Goal: Task Accomplishment & Management: Manage account settings

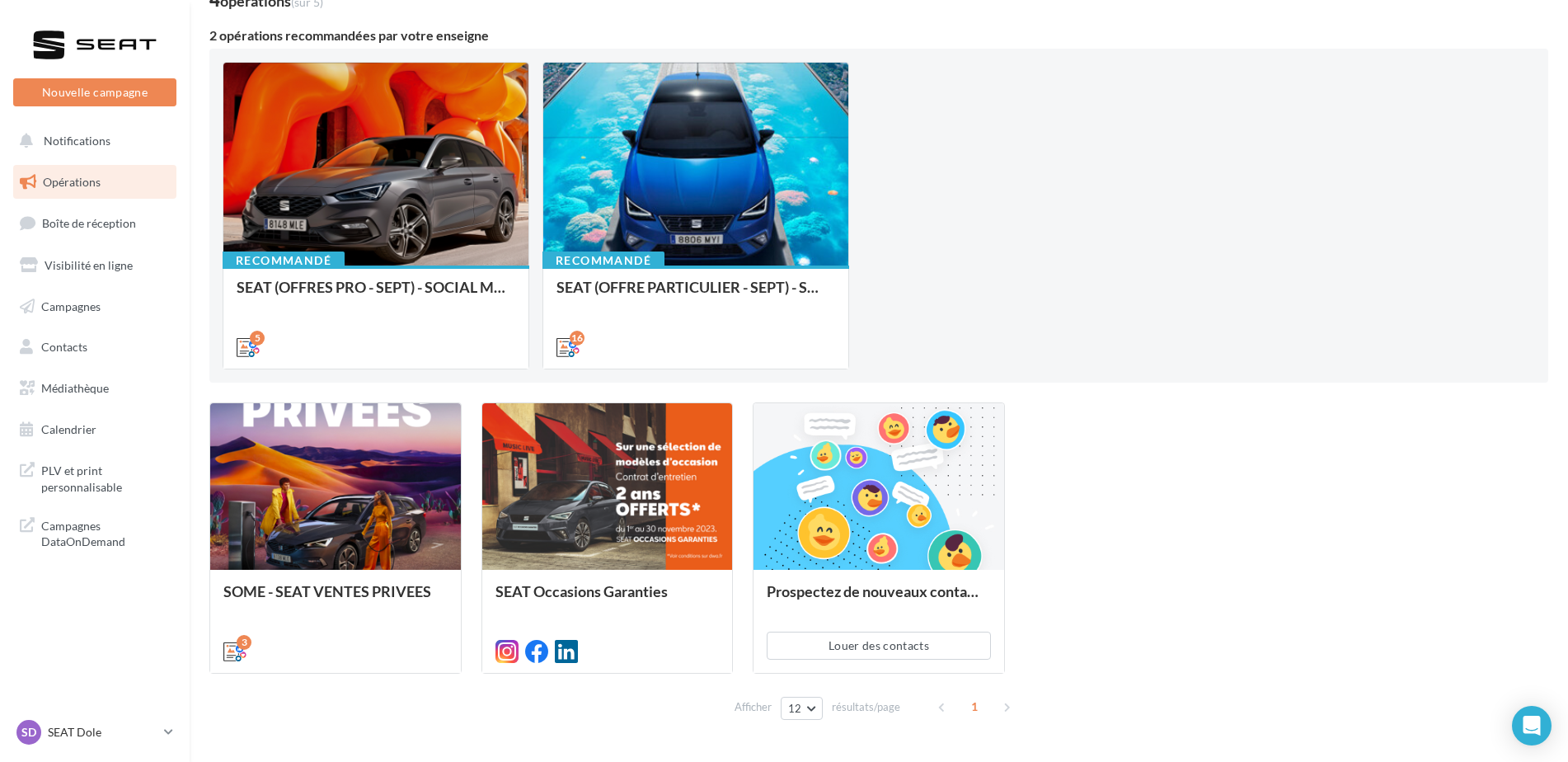
scroll to position [165, 0]
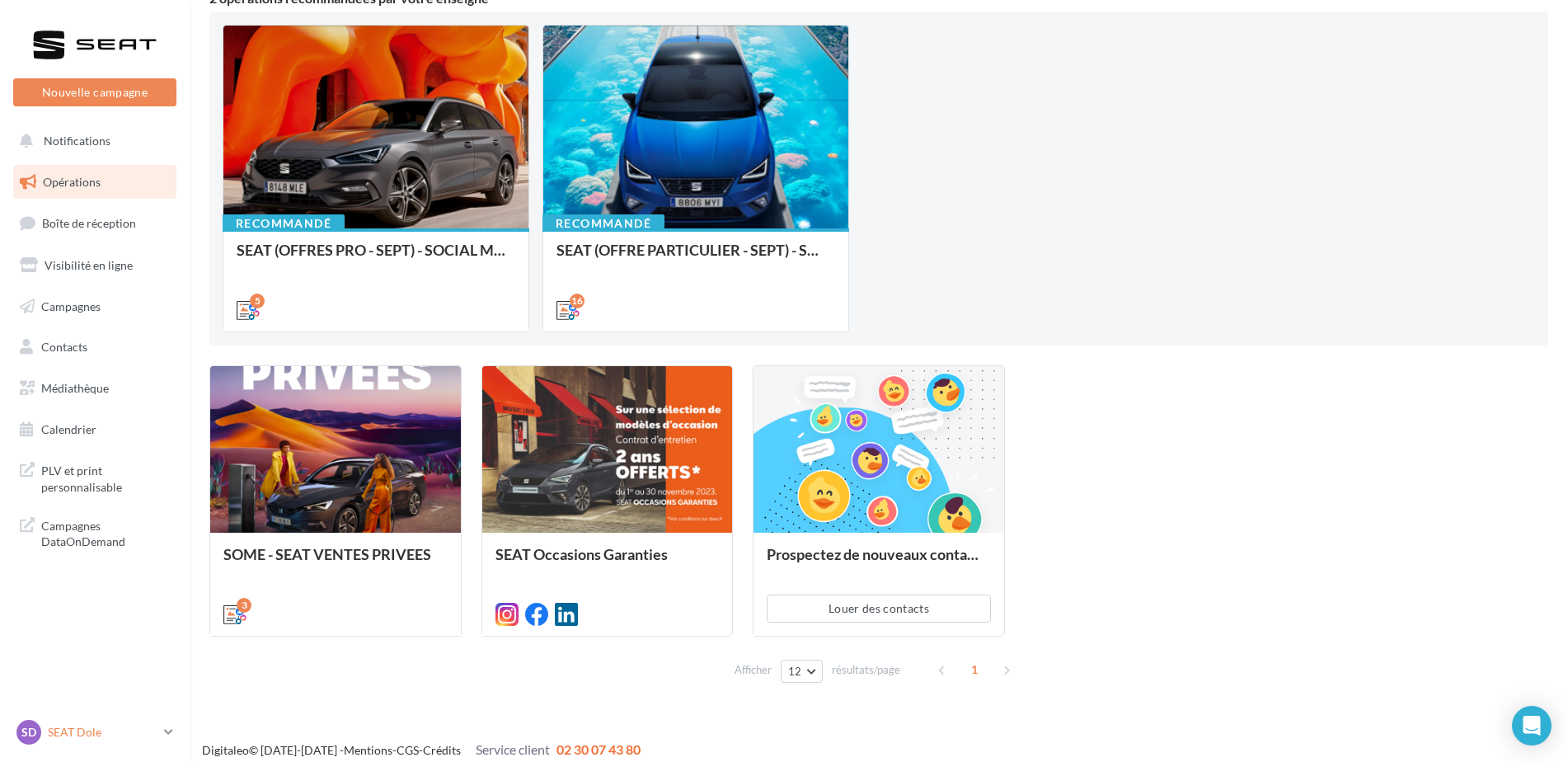
click at [91, 739] on p "SEAT Dole" at bounding box center [103, 732] width 109 height 17
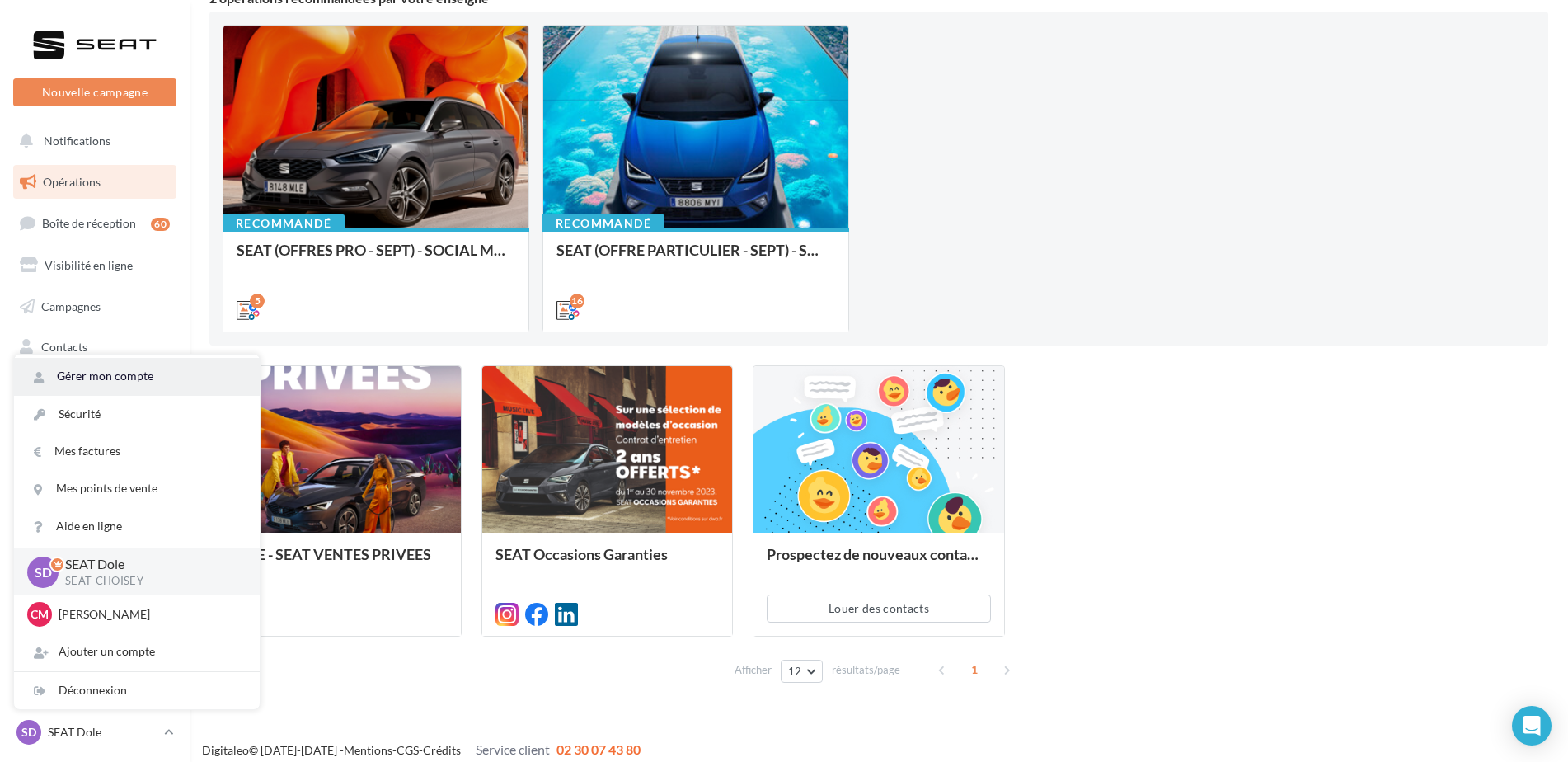
click at [164, 386] on link "Gérer mon compte" at bounding box center [136, 376] width 246 height 37
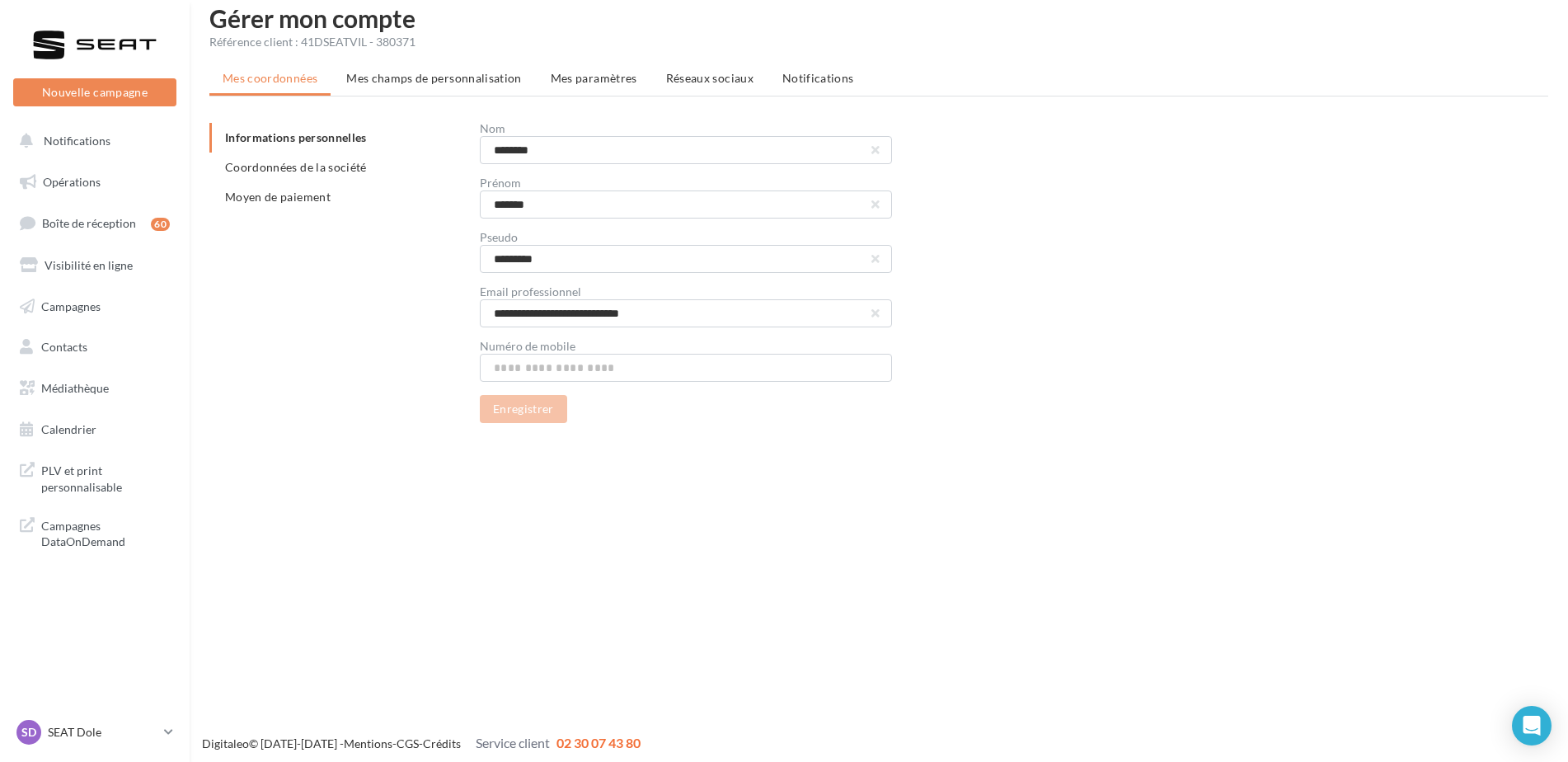
scroll to position [26, 0]
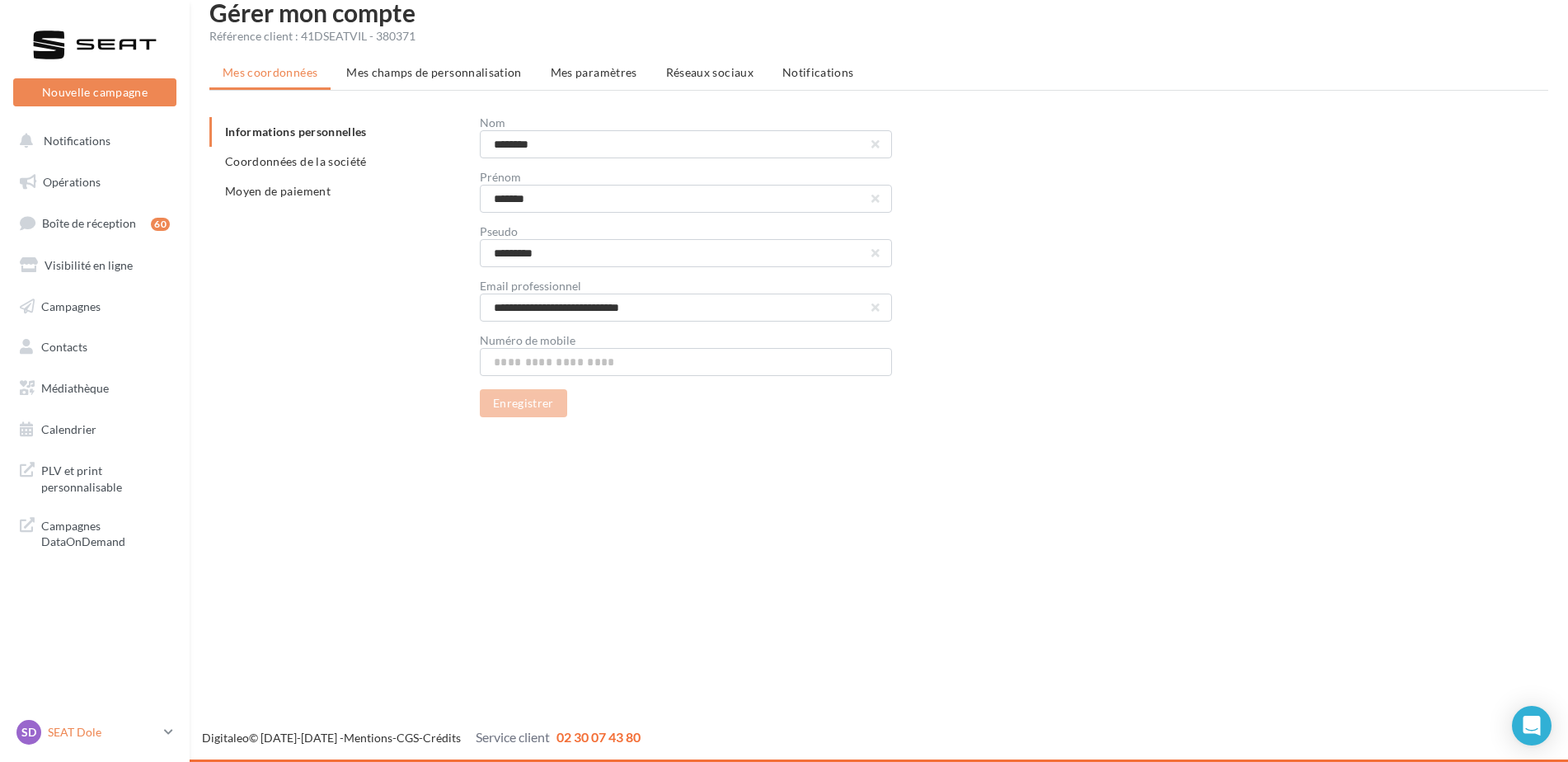
click at [66, 731] on p "SEAT Dole" at bounding box center [103, 732] width 109 height 17
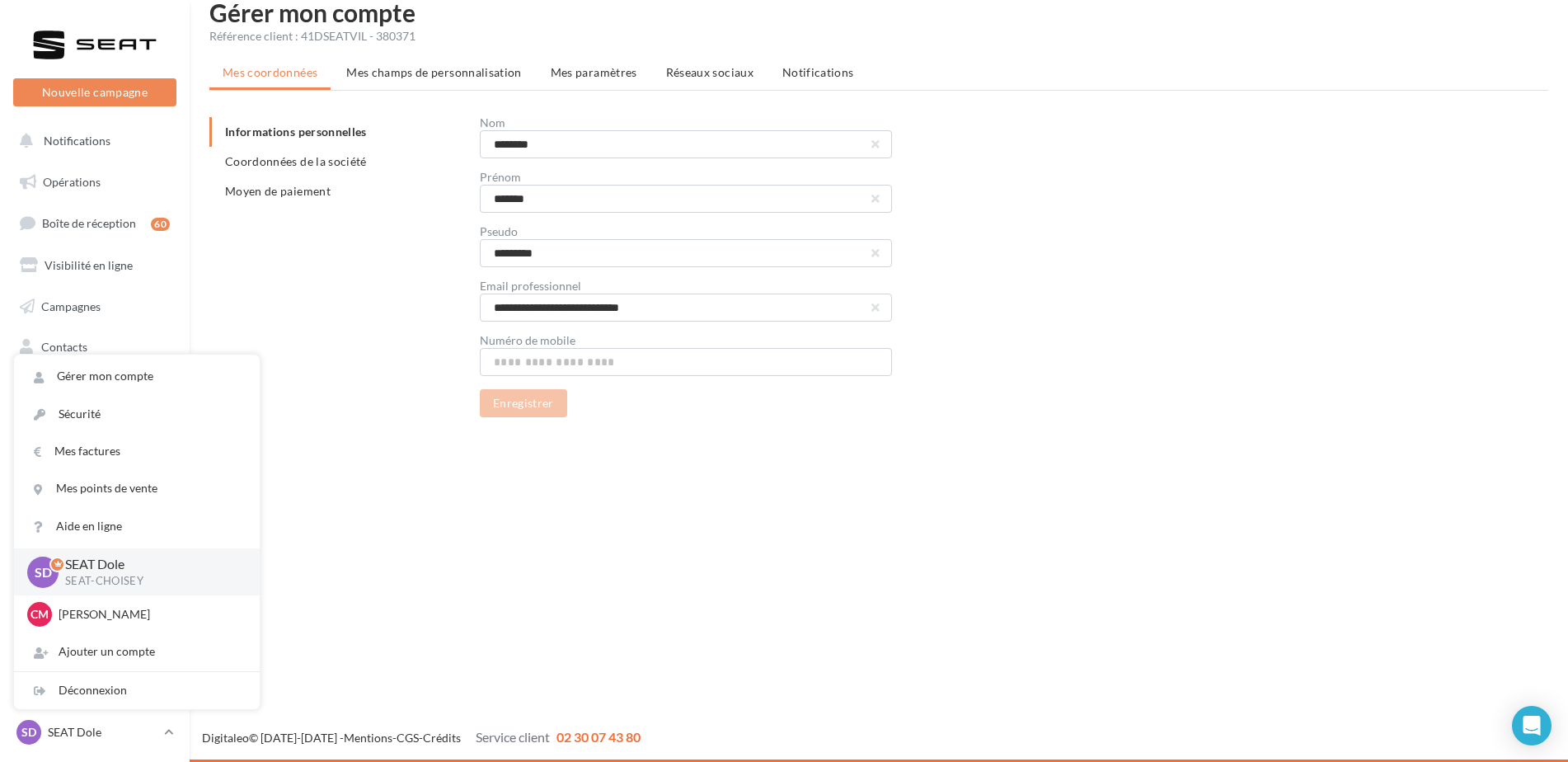
click at [391, 396] on div "**********" at bounding box center [885, 267] width 1352 height 300
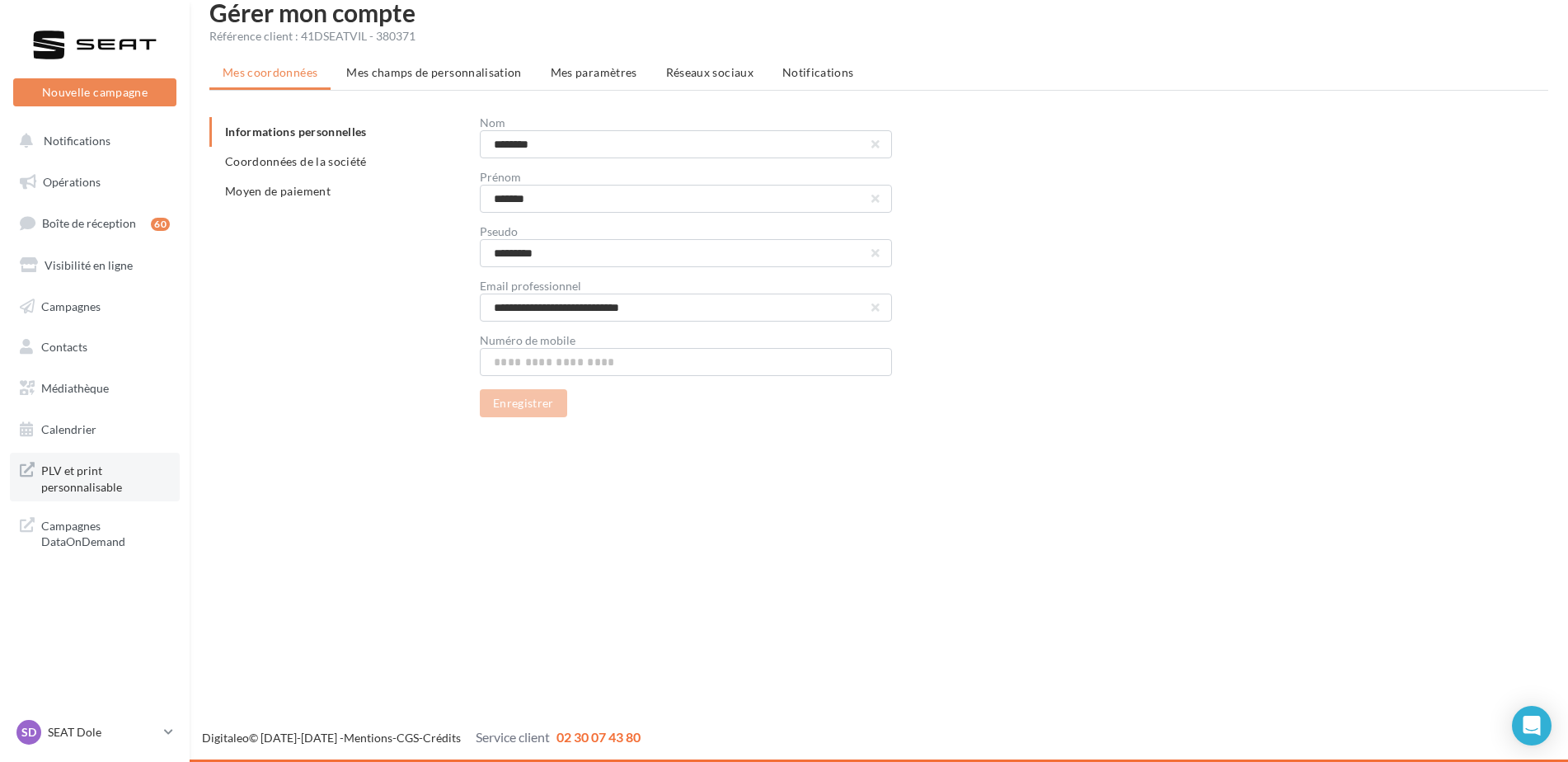
click at [110, 480] on span "PLV et print personnalisable" at bounding box center [105, 476] width 129 height 35
